Goal: Navigation & Orientation: Find specific page/section

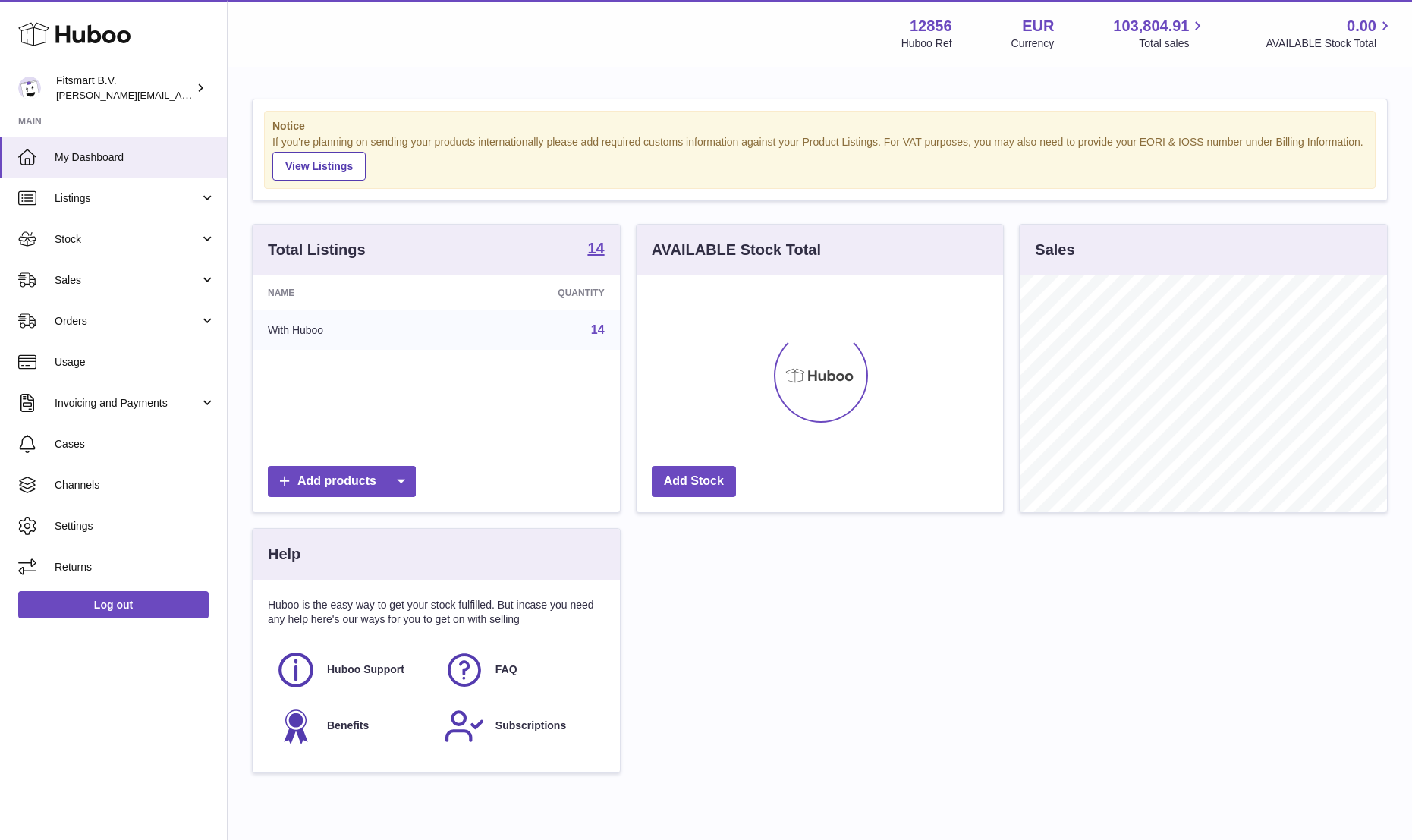
scroll to position [237, 366]
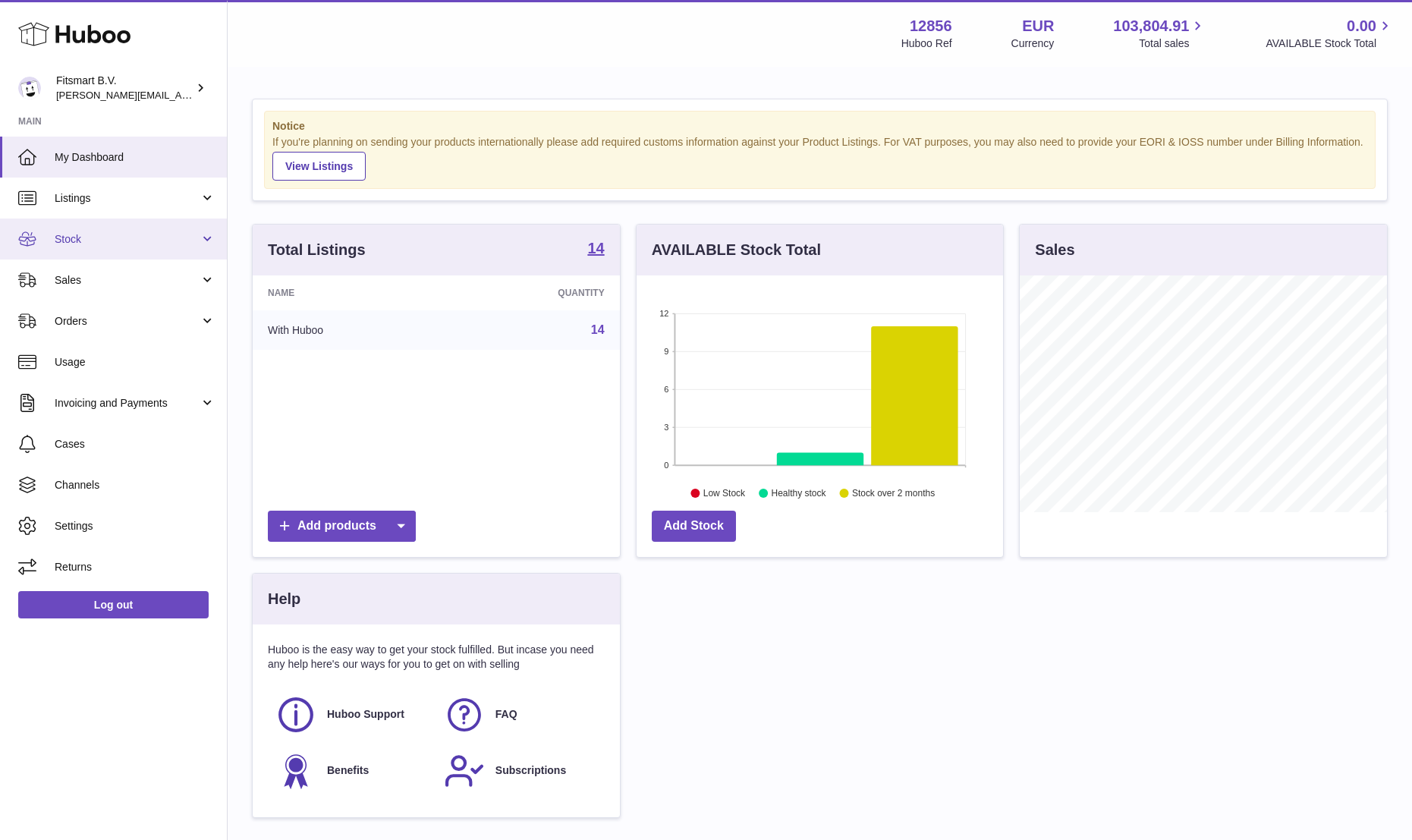
click at [70, 237] on span "Stock" at bounding box center [127, 239] width 145 height 15
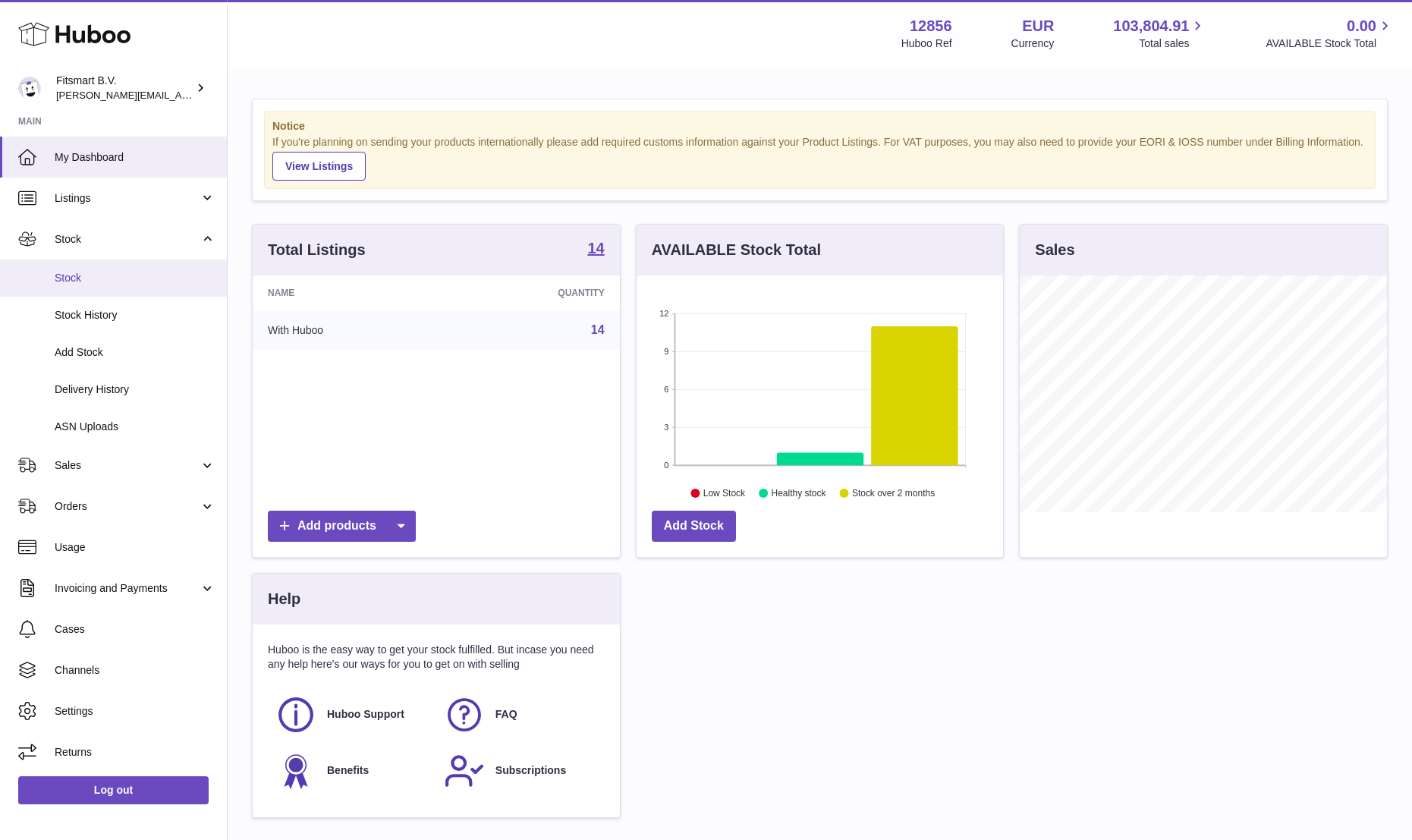
click at [73, 270] on span "Stock" at bounding box center [135, 277] width 161 height 15
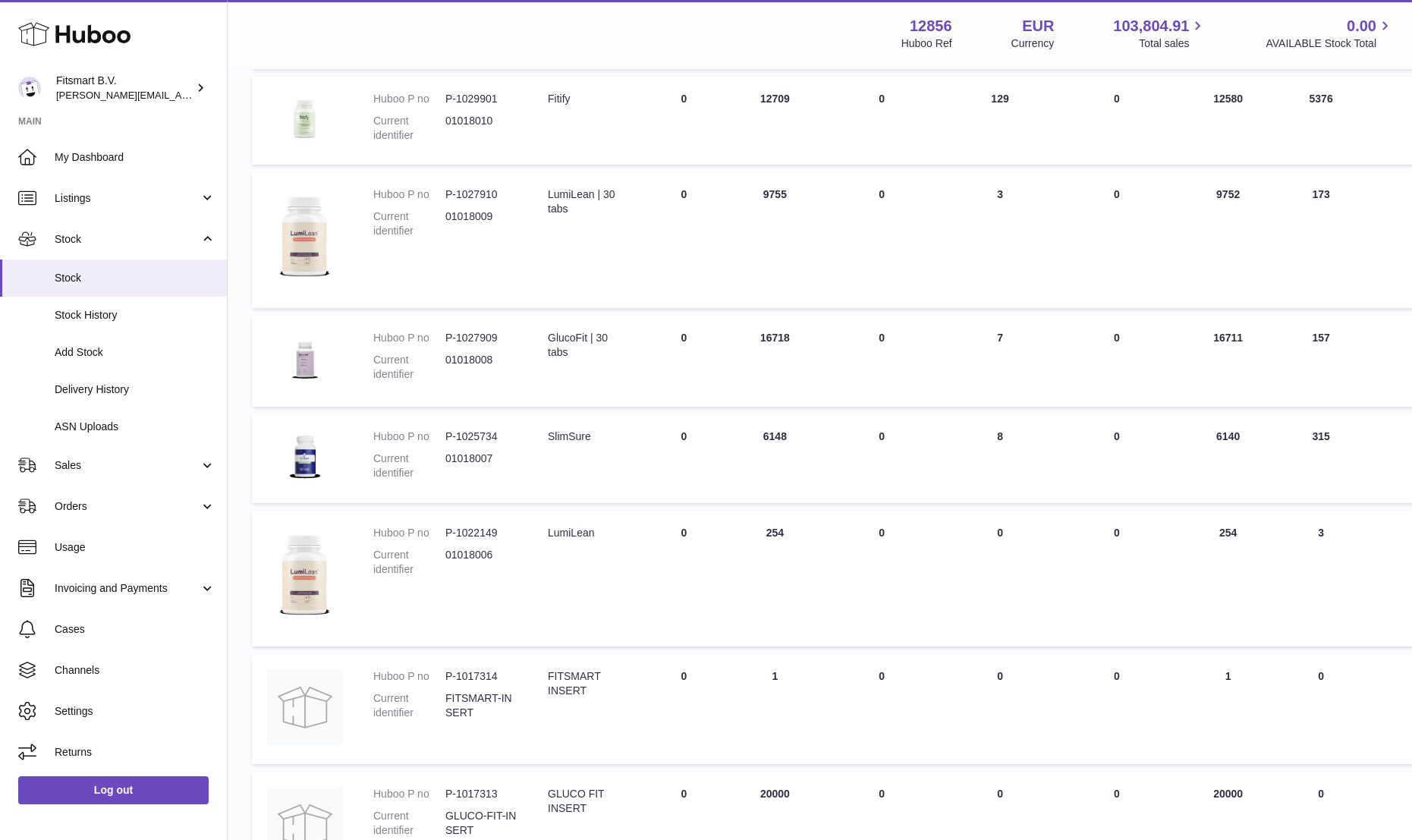
scroll to position [786, 0]
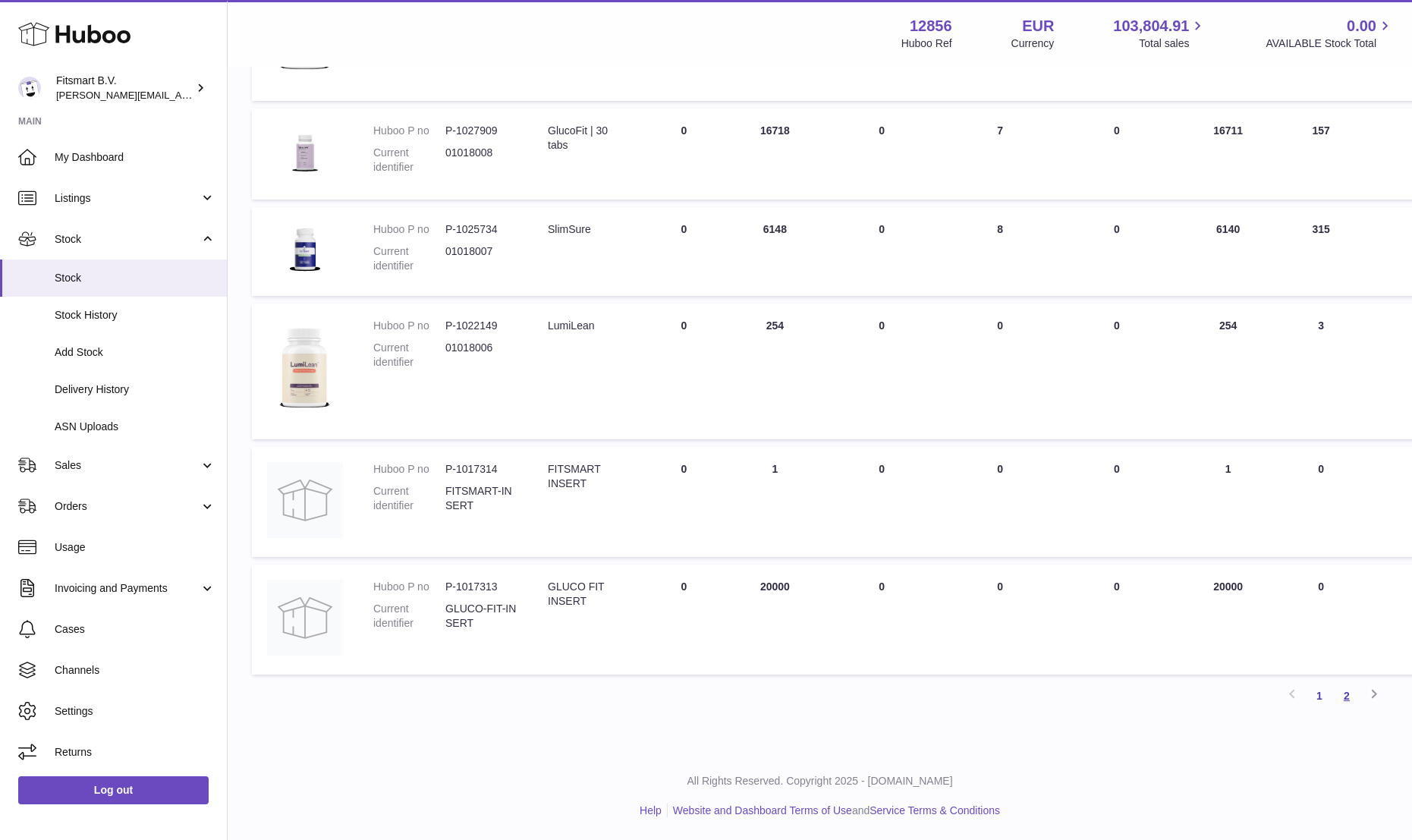
click at [1343, 697] on link "2" at bounding box center [1346, 696] width 28 height 28
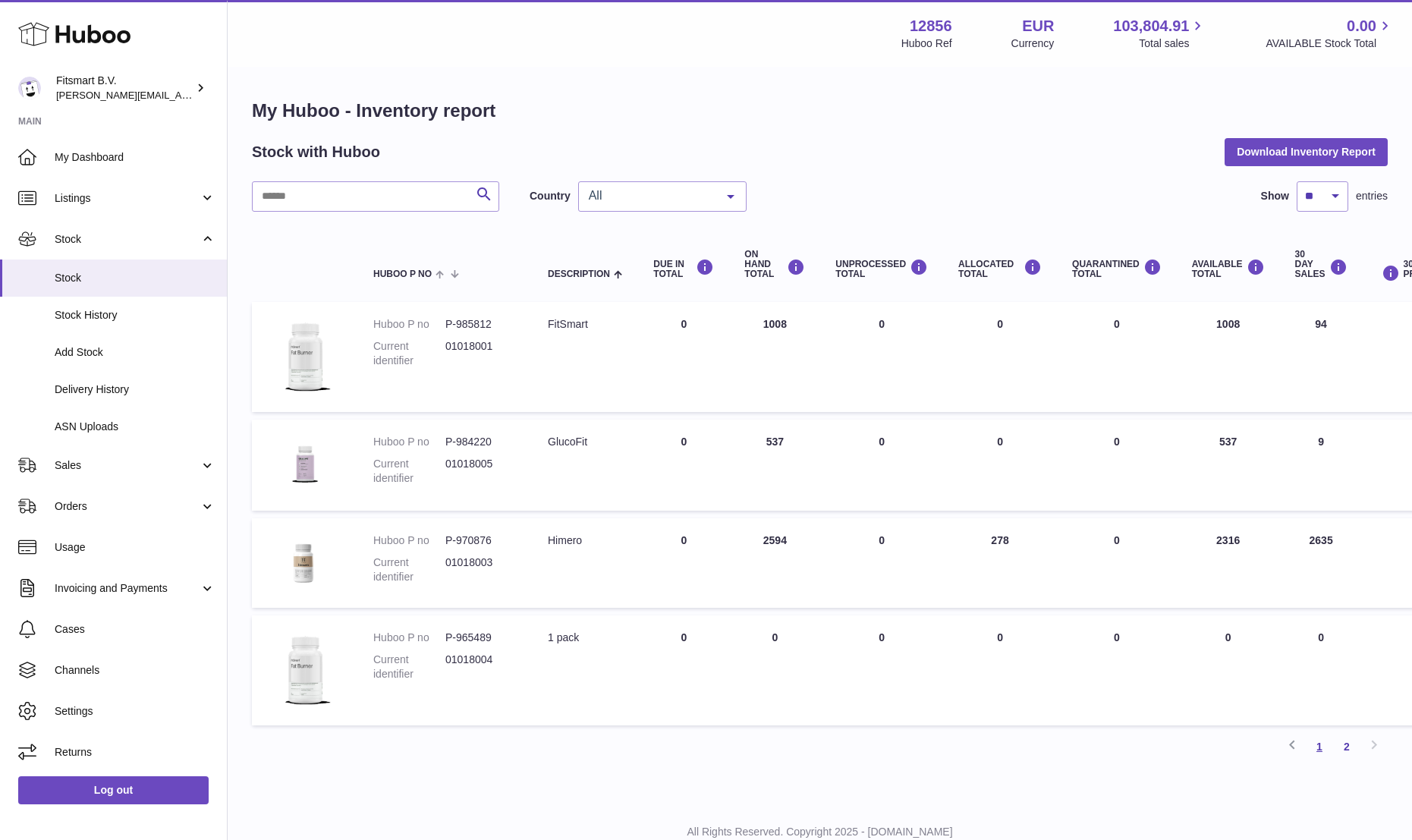
click at [1318, 748] on link "1" at bounding box center [1320, 747] width 28 height 28
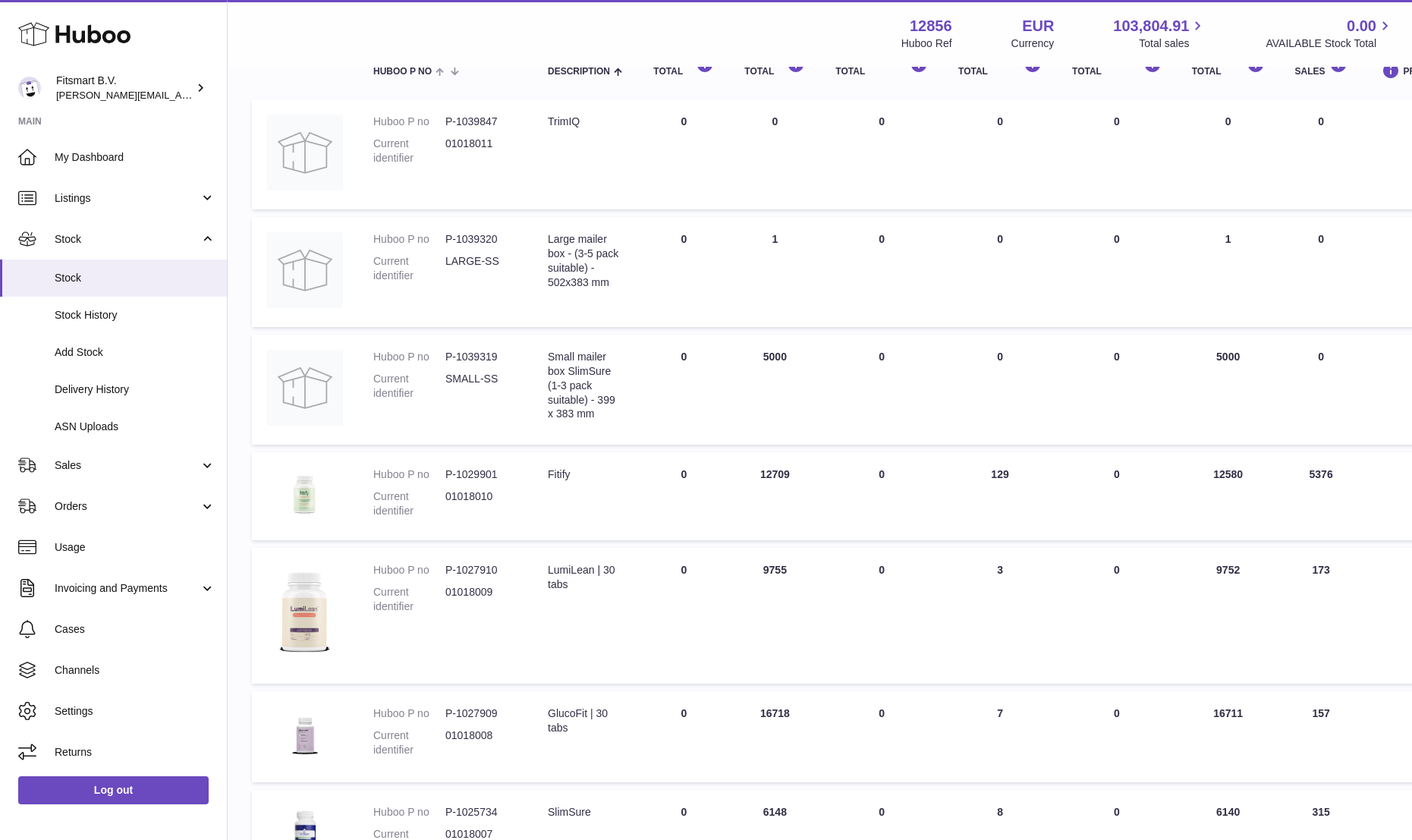
scroll to position [231, 0]
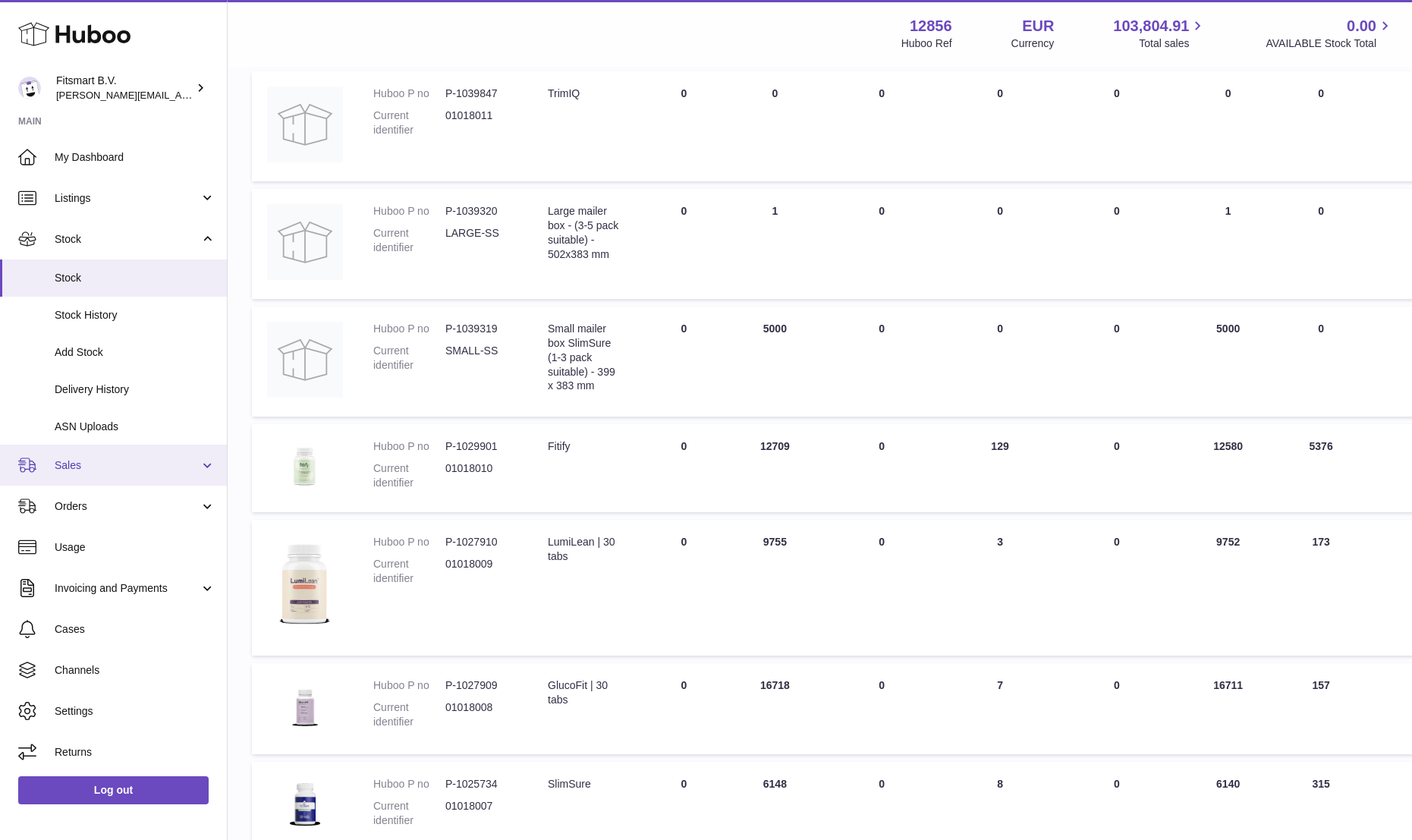
click at [72, 468] on span "Sales" at bounding box center [127, 465] width 145 height 15
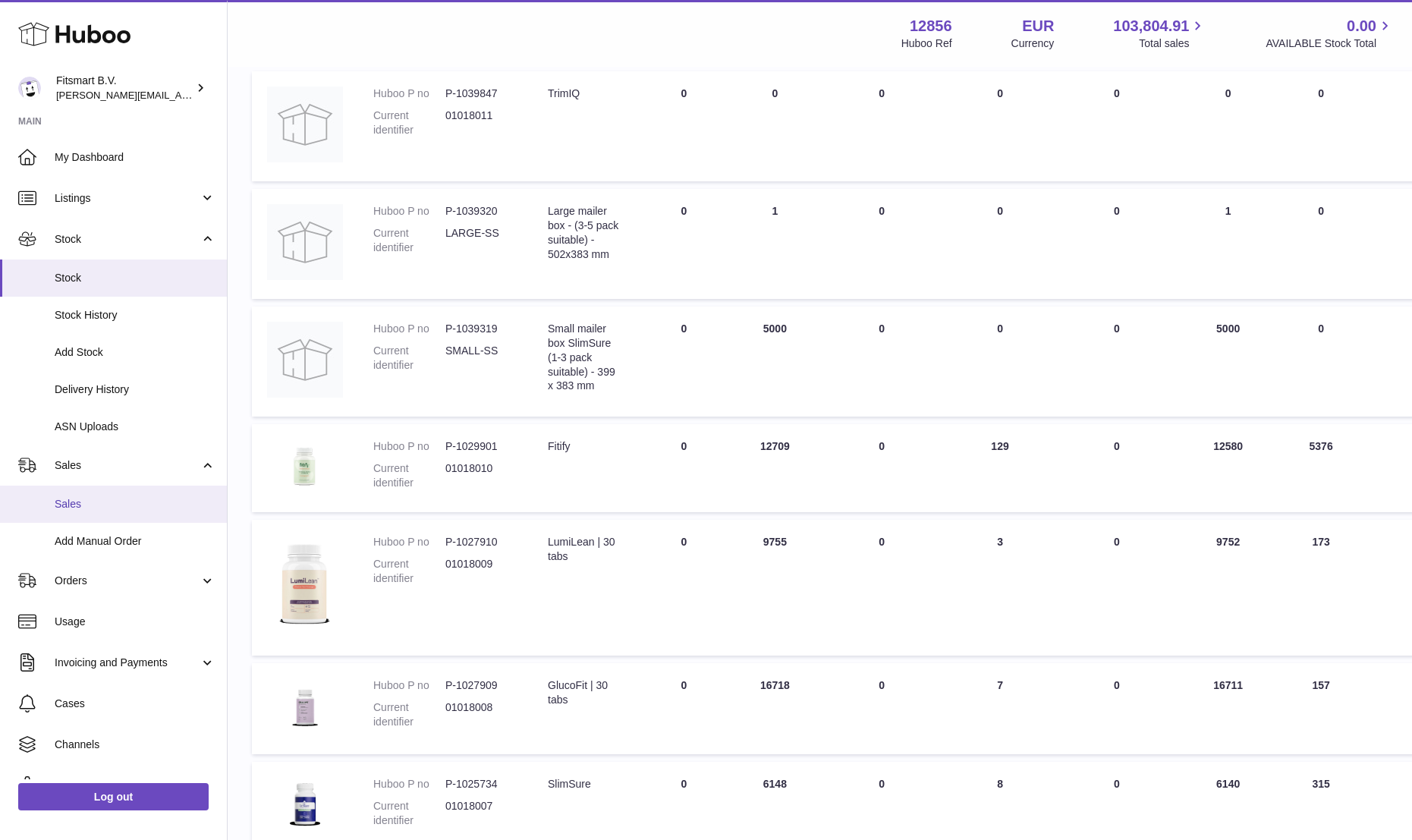
click at [67, 500] on span "Sales" at bounding box center [135, 504] width 161 height 15
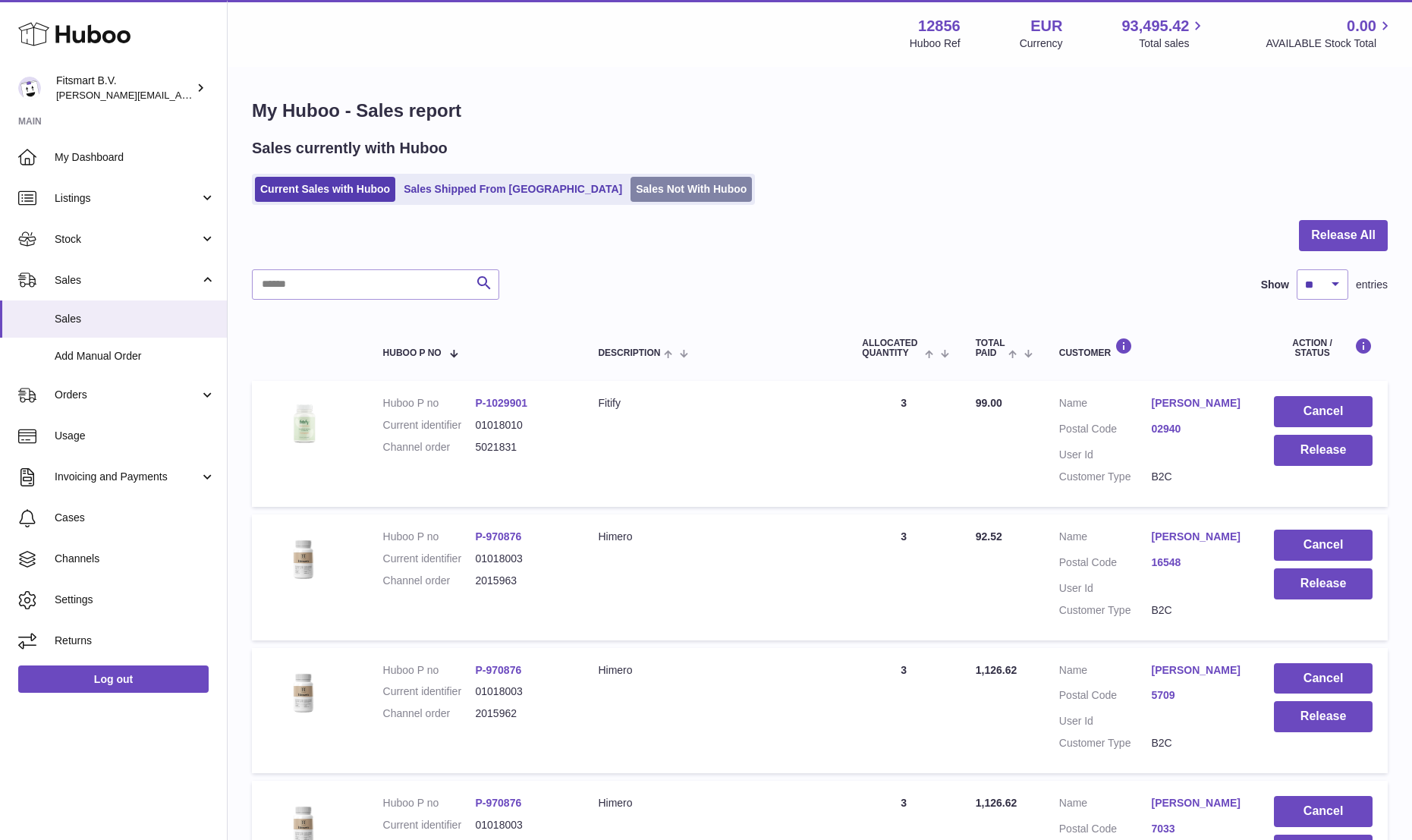
click at [631, 187] on link "Sales Not With Huboo" at bounding box center [691, 189] width 121 height 25
